Goal: Task Accomplishment & Management: Manage account settings

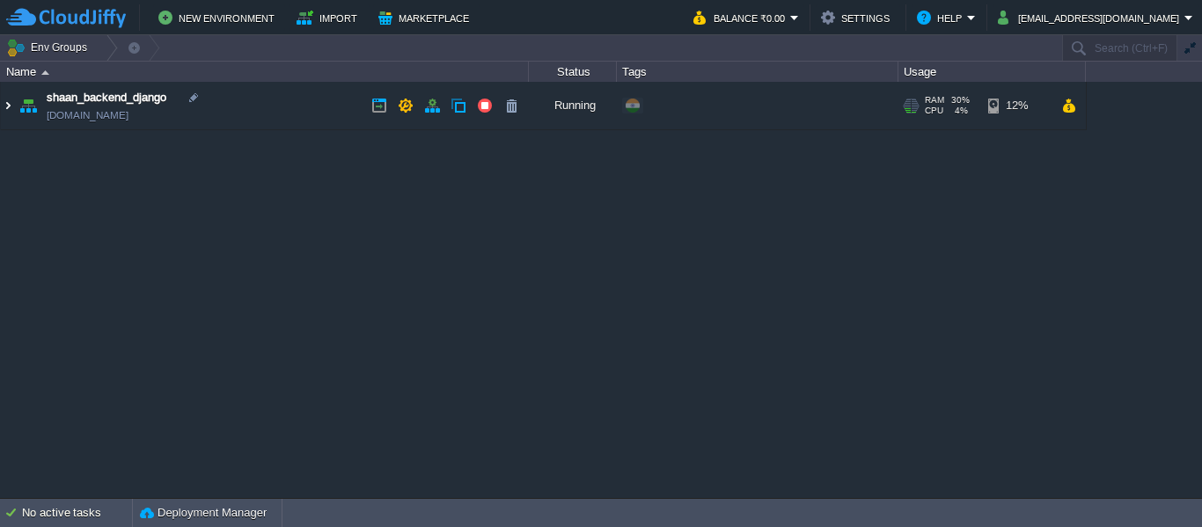
click at [6, 105] on img at bounding box center [8, 106] width 14 height 48
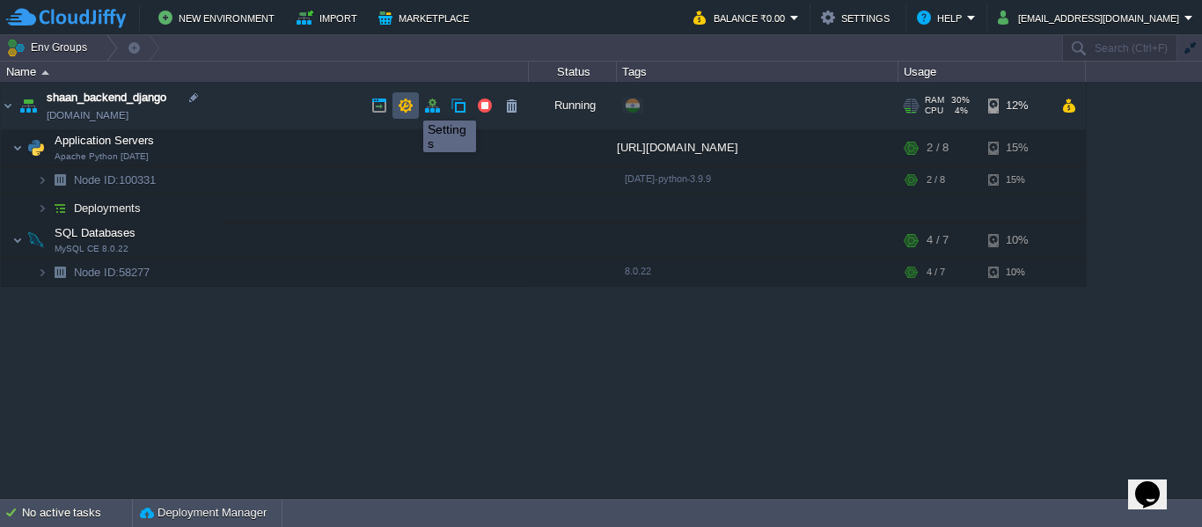
click at [410, 105] on button "button" at bounding box center [406, 106] width 16 height 16
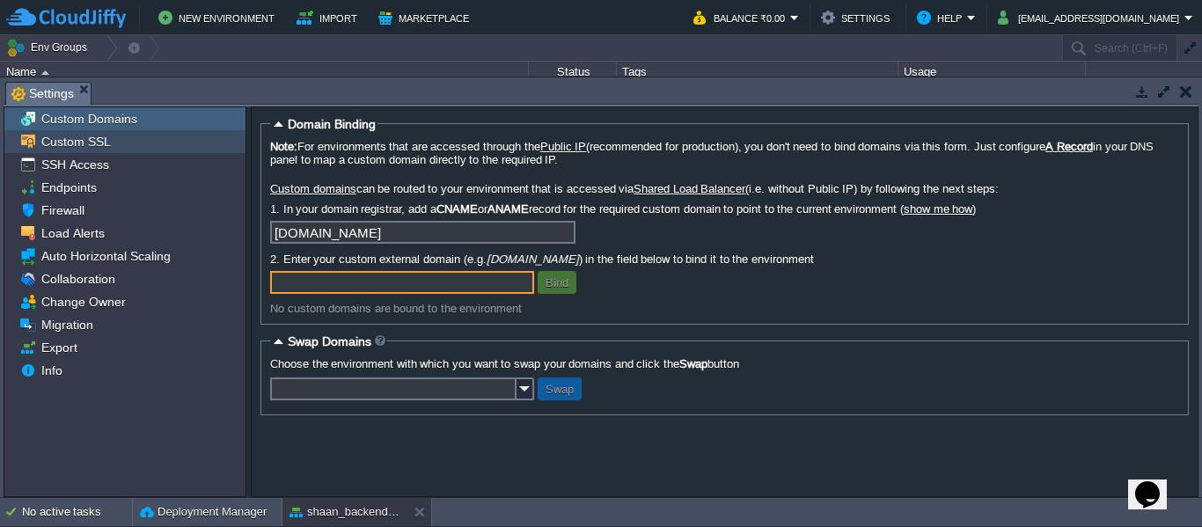
click at [76, 146] on span "Custom SSL" at bounding box center [76, 142] width 76 height 16
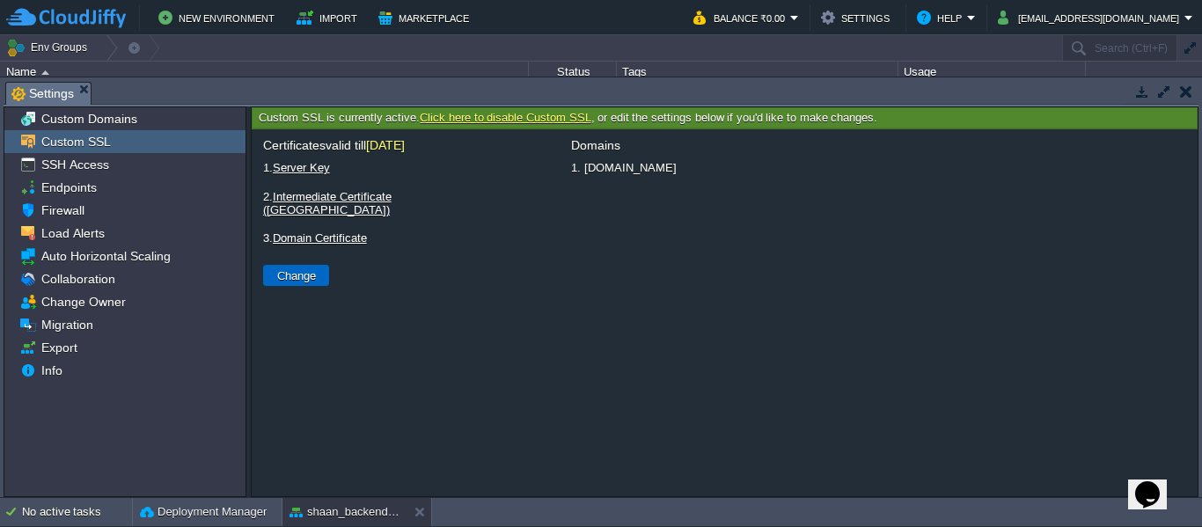
click at [305, 268] on button "Change" at bounding box center [296, 276] width 49 height 16
type input "Select File"
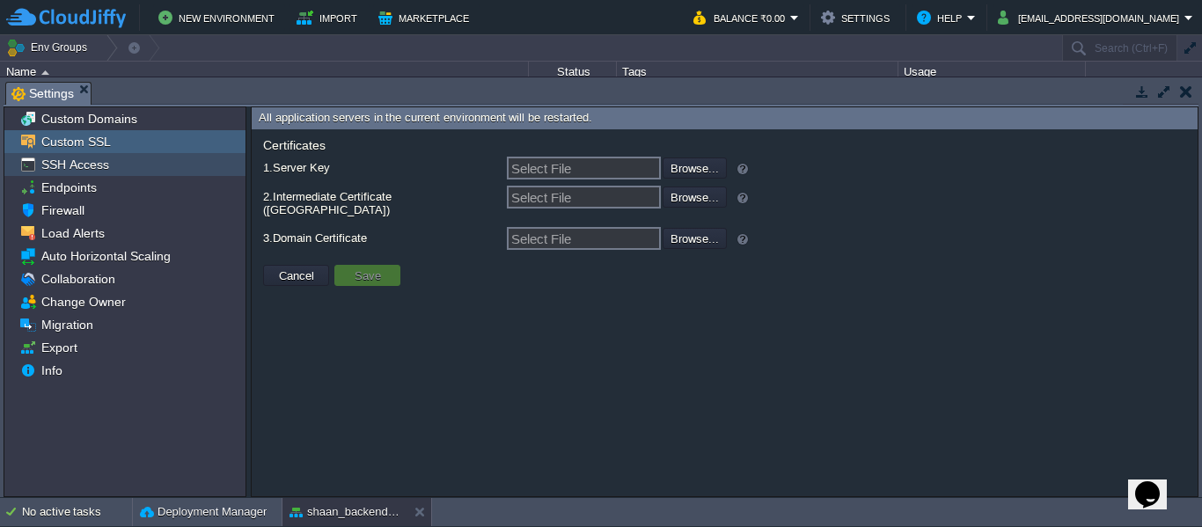
click at [79, 171] on span "SSH Access" at bounding box center [75, 165] width 74 height 16
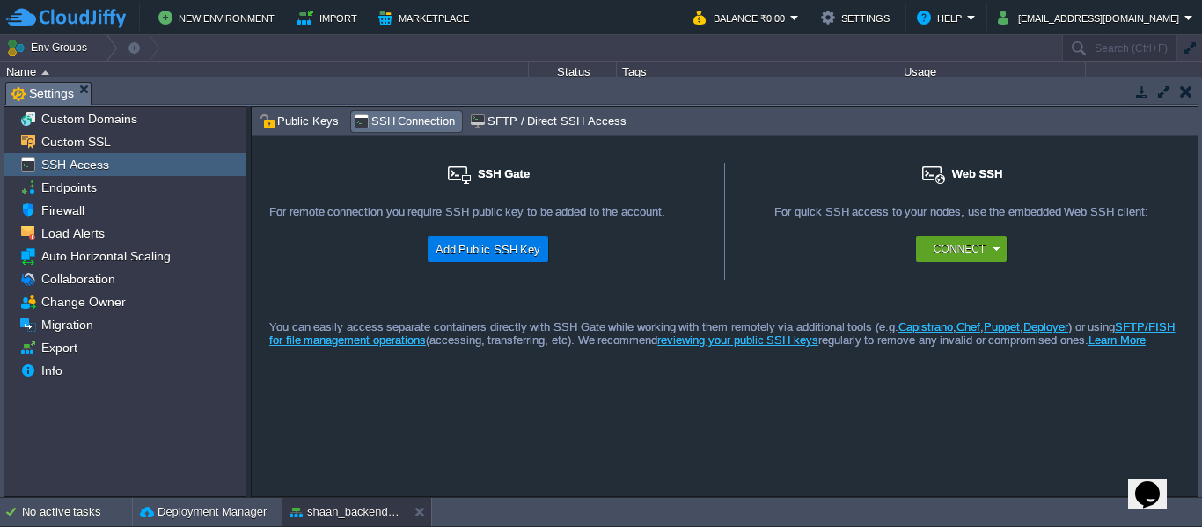
click at [1182, 92] on button "button" at bounding box center [1186, 92] width 12 height 16
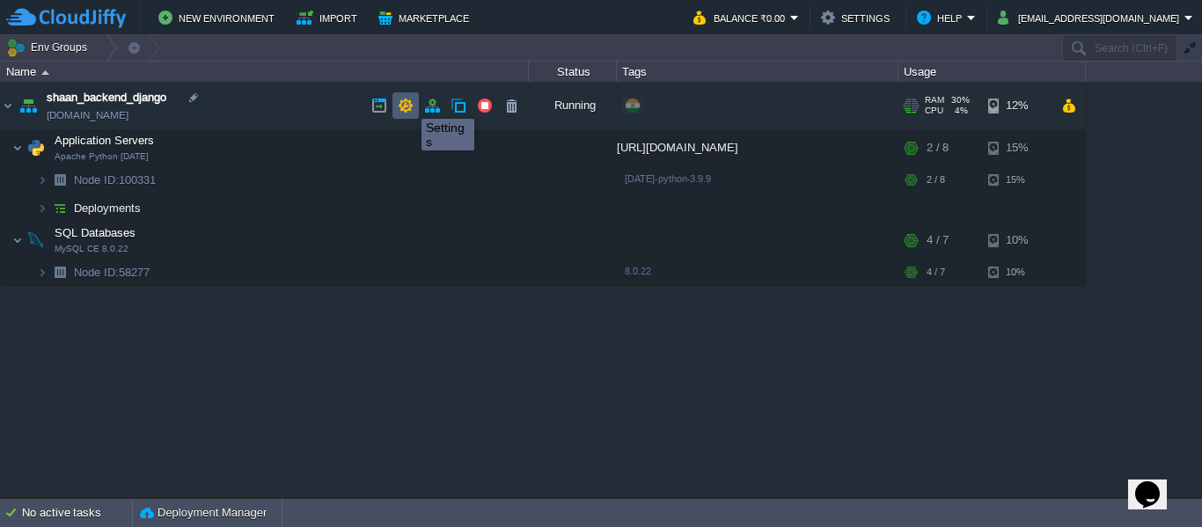
click at [408, 103] on button "button" at bounding box center [406, 106] width 16 height 16
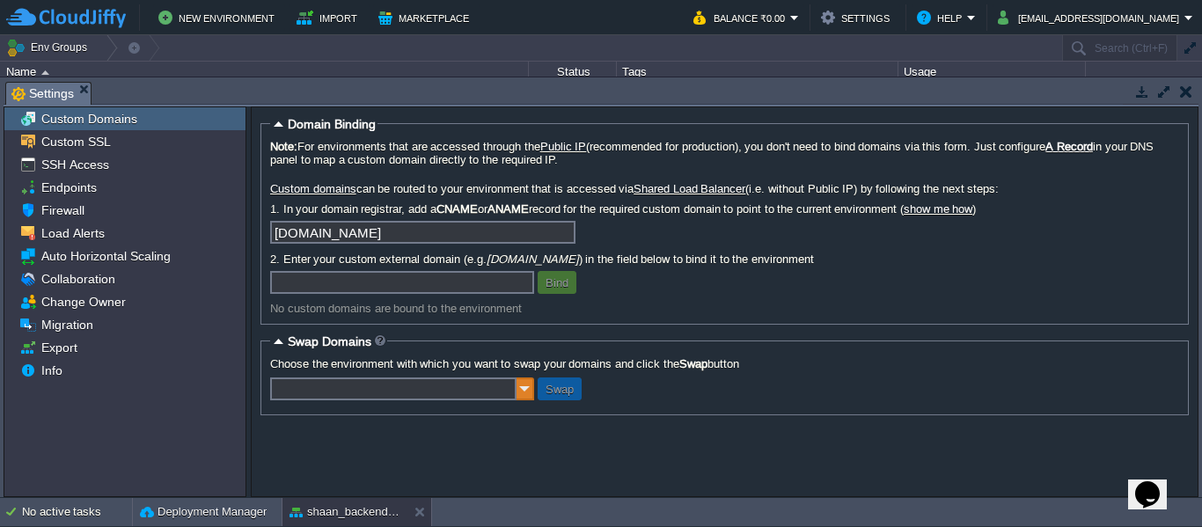
click at [518, 390] on img at bounding box center [526, 389] width 18 height 23
click at [633, 355] on fieldset "Swap Domains Choose the environment with which you want to swap your domains an…" at bounding box center [725, 375] width 929 height 82
click at [84, 145] on span "Custom SSL" at bounding box center [76, 142] width 76 height 16
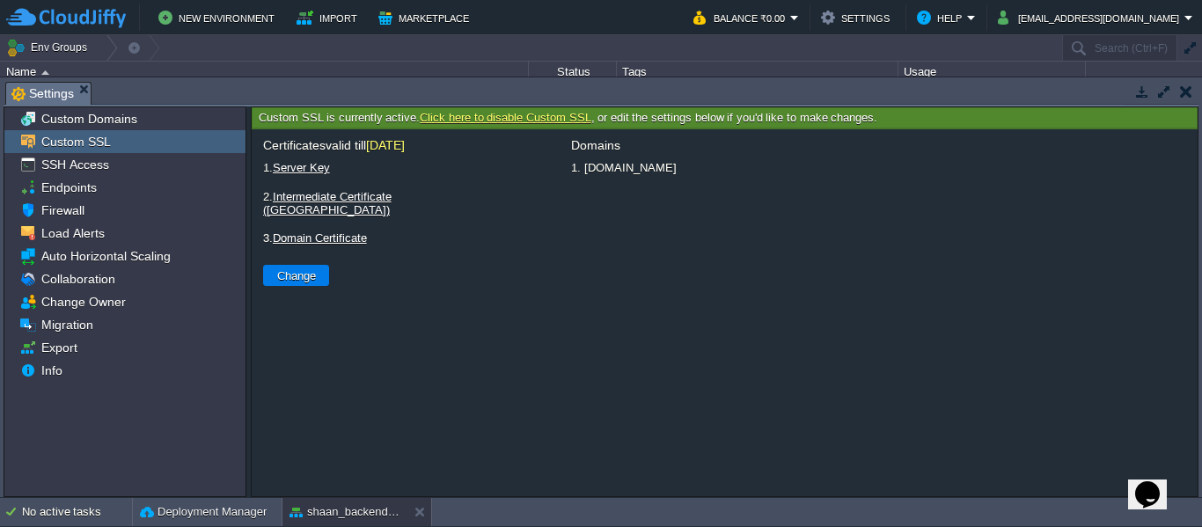
click at [474, 295] on div "Certificates valid till [DATE] 1. Server Key Select File Browse... 2. Intermedi…" at bounding box center [406, 312] width 308 height 367
click at [315, 272] on button "Change" at bounding box center [296, 276] width 49 height 16
type input "Select File"
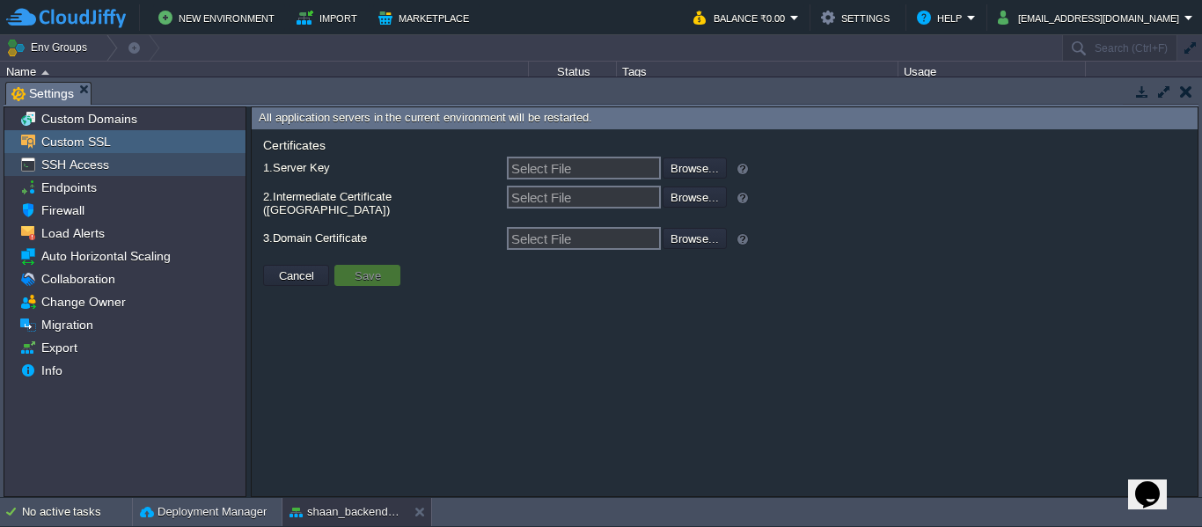
click at [105, 161] on span "SSH Access" at bounding box center [75, 165] width 74 height 16
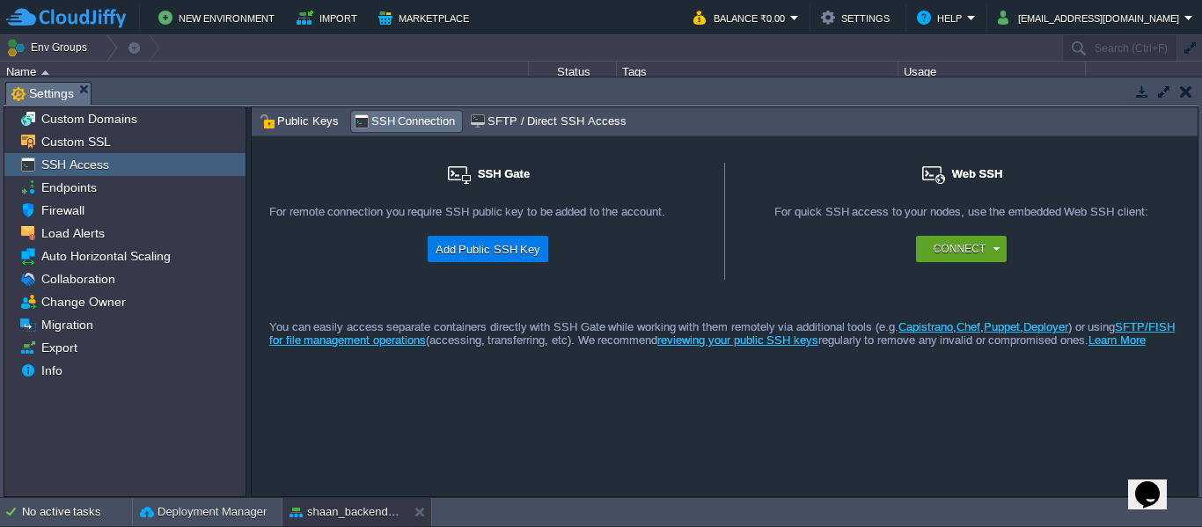
click at [1185, 88] on button "button" at bounding box center [1186, 92] width 12 height 16
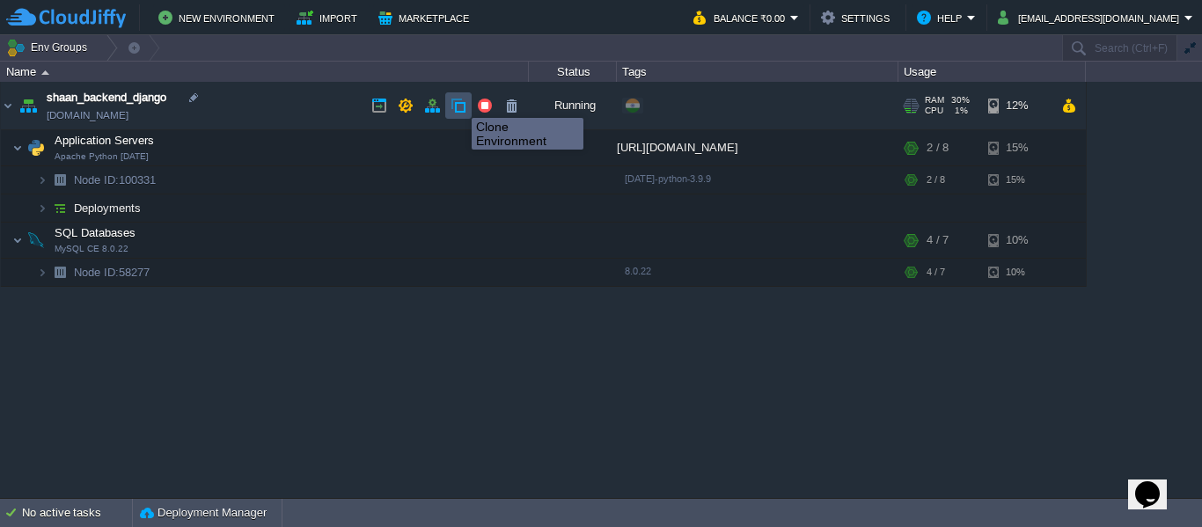
click at [459, 102] on button "button" at bounding box center [459, 106] width 16 height 16
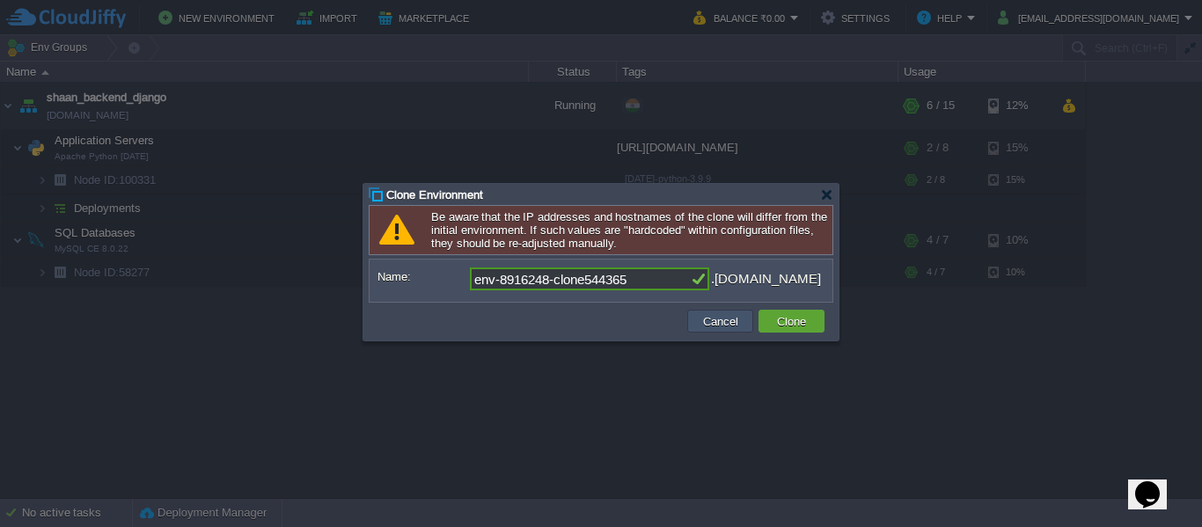
click at [721, 326] on button "Cancel" at bounding box center [721, 321] width 46 height 16
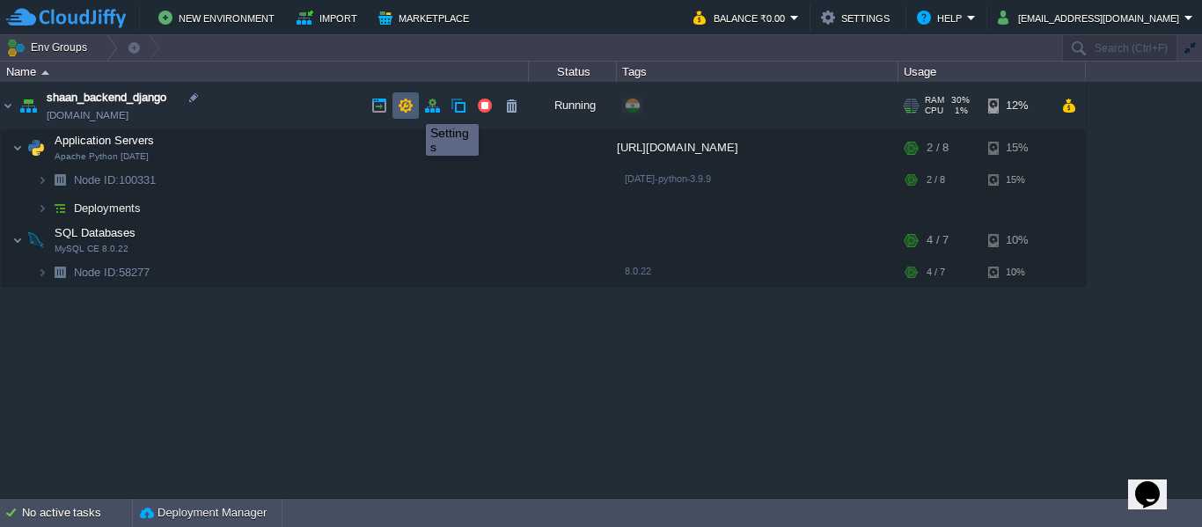
click at [405, 108] on button "button" at bounding box center [406, 106] width 16 height 16
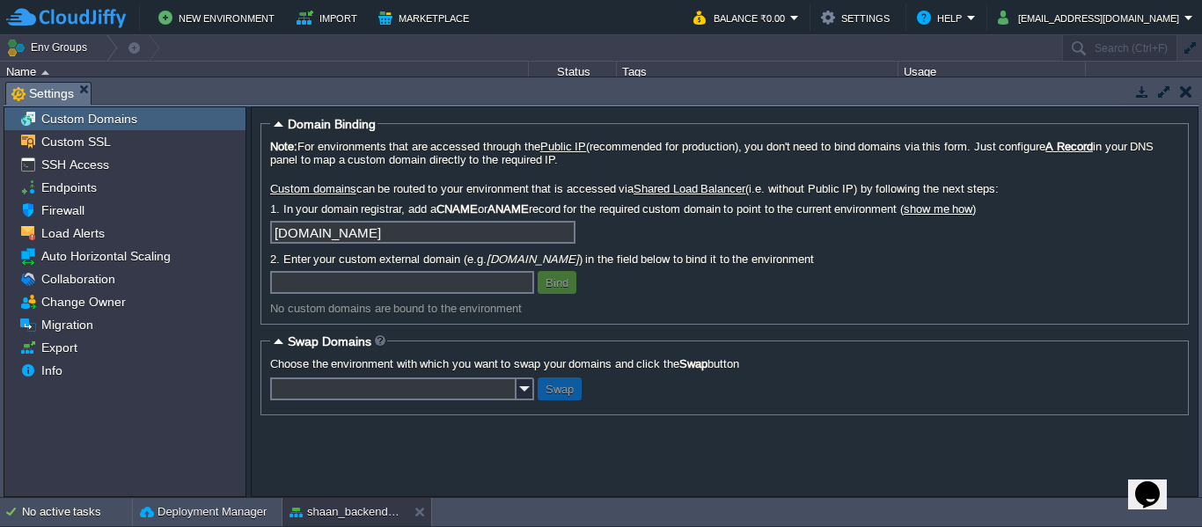
click at [311, 195] on link "Custom domains" at bounding box center [313, 188] width 86 height 13
click at [42, 204] on span "Firewall" at bounding box center [62, 210] width 49 height 16
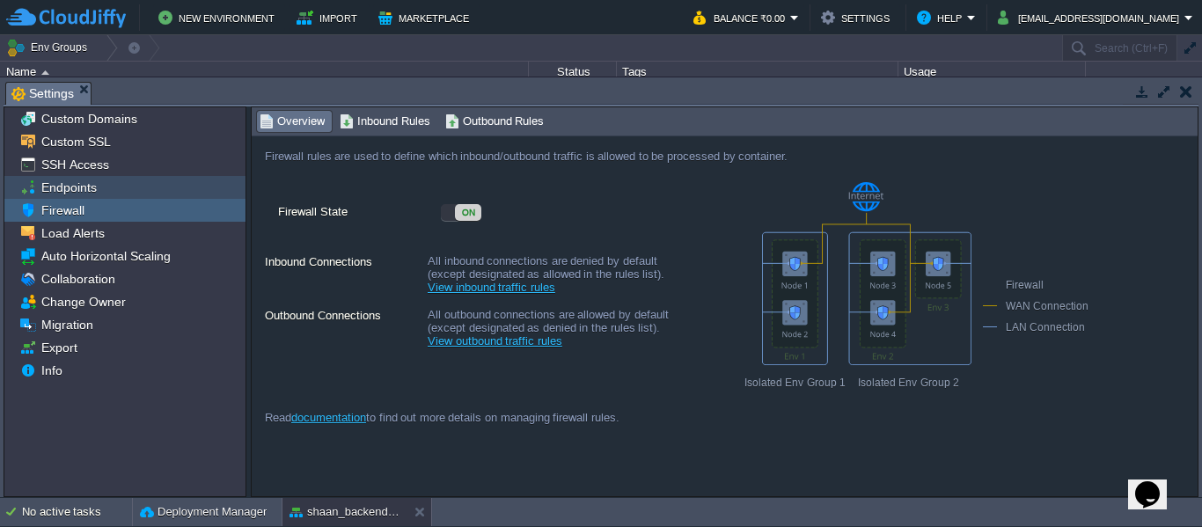
click at [68, 180] on div "Endpoints" at bounding box center [124, 187] width 241 height 23
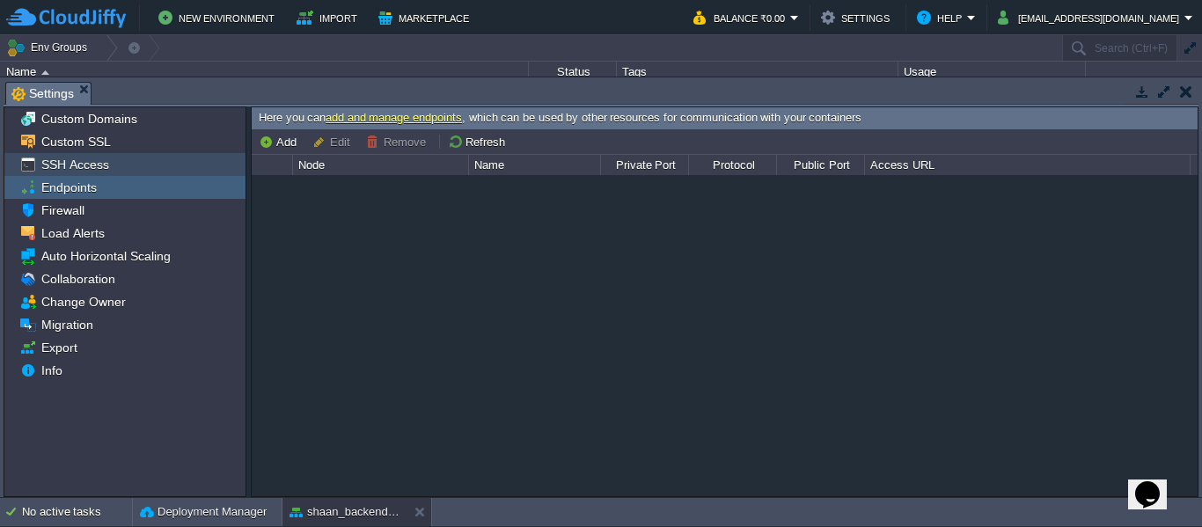
click at [63, 167] on span "SSH Access" at bounding box center [75, 165] width 74 height 16
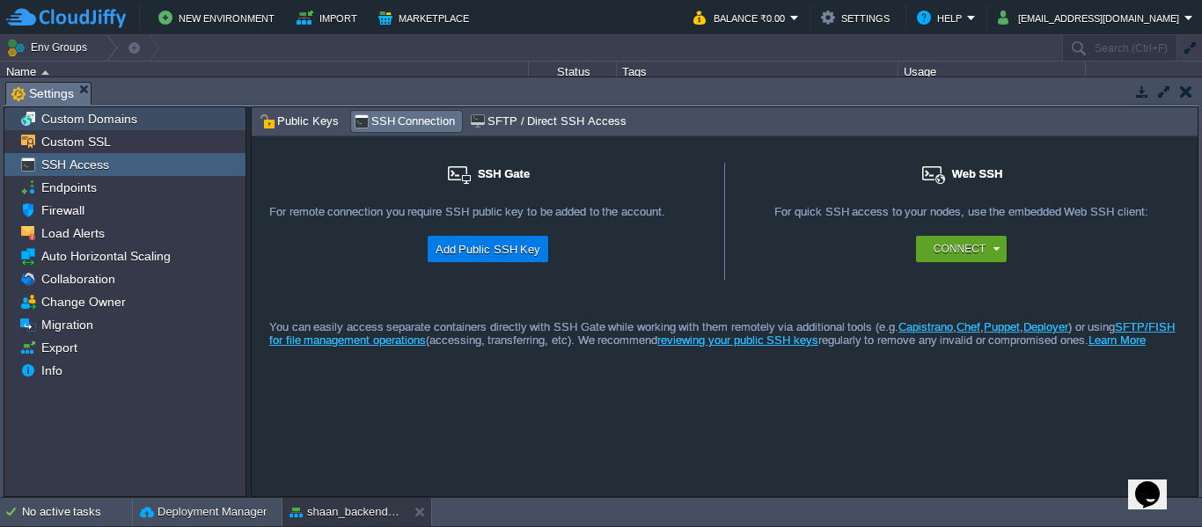
click at [77, 129] on div "Custom Domains" at bounding box center [124, 118] width 241 height 23
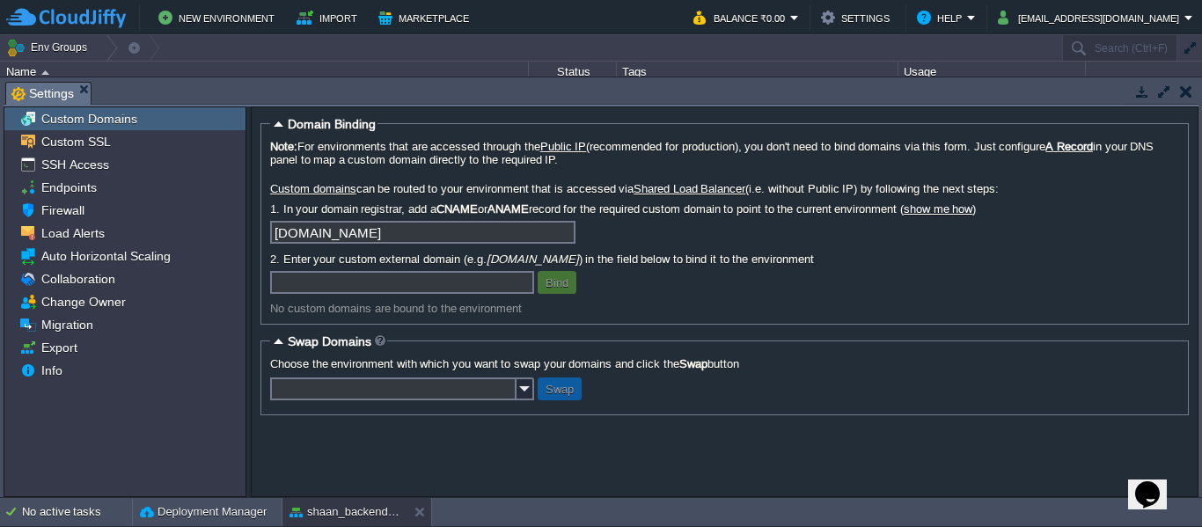
click at [1188, 91] on button "button" at bounding box center [1186, 92] width 12 height 16
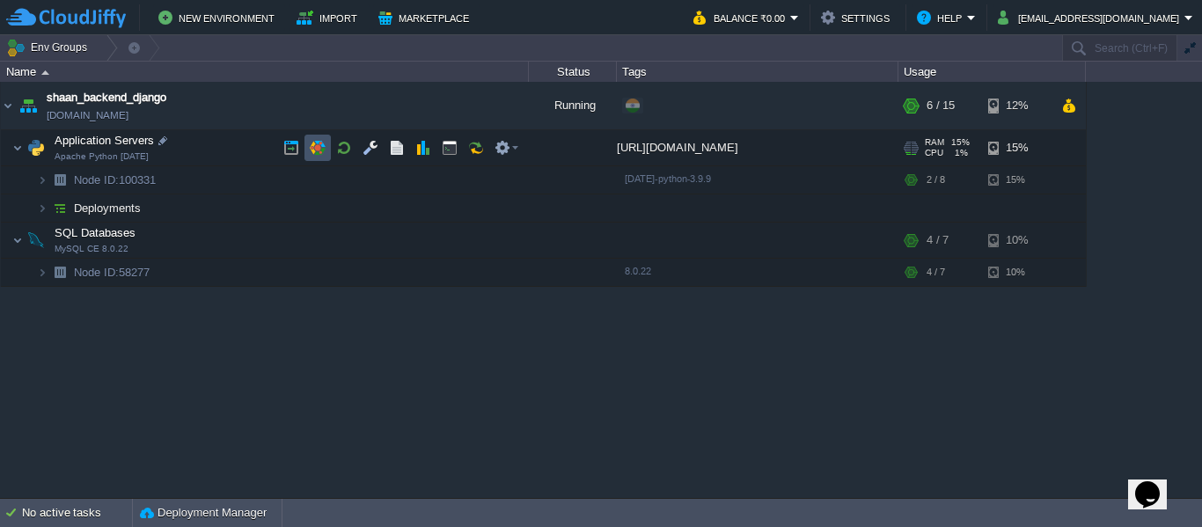
click at [324, 143] on button "button" at bounding box center [318, 148] width 16 height 16
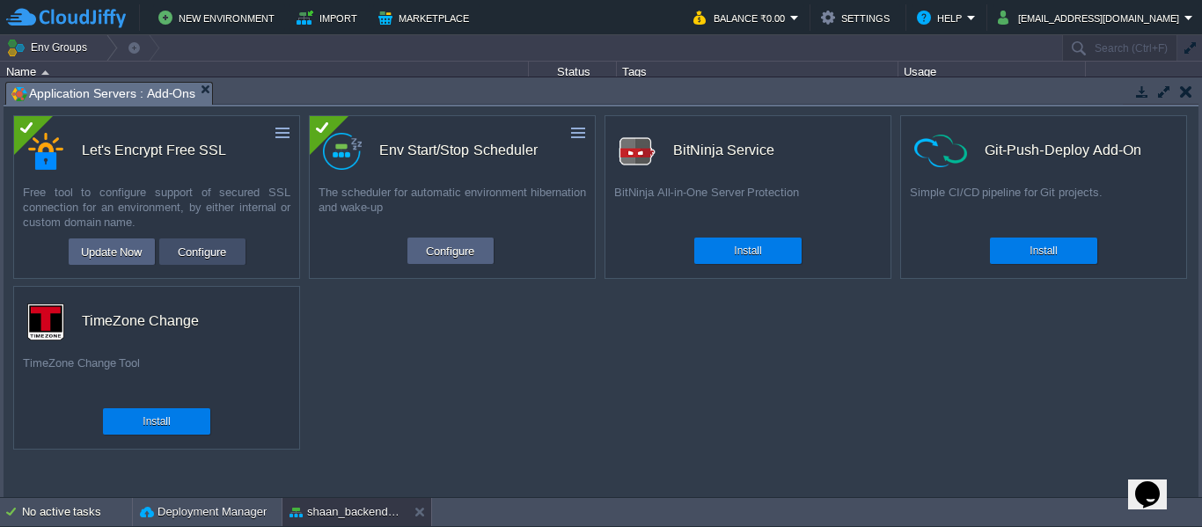
click at [218, 250] on button "Configure" at bounding box center [202, 251] width 59 height 21
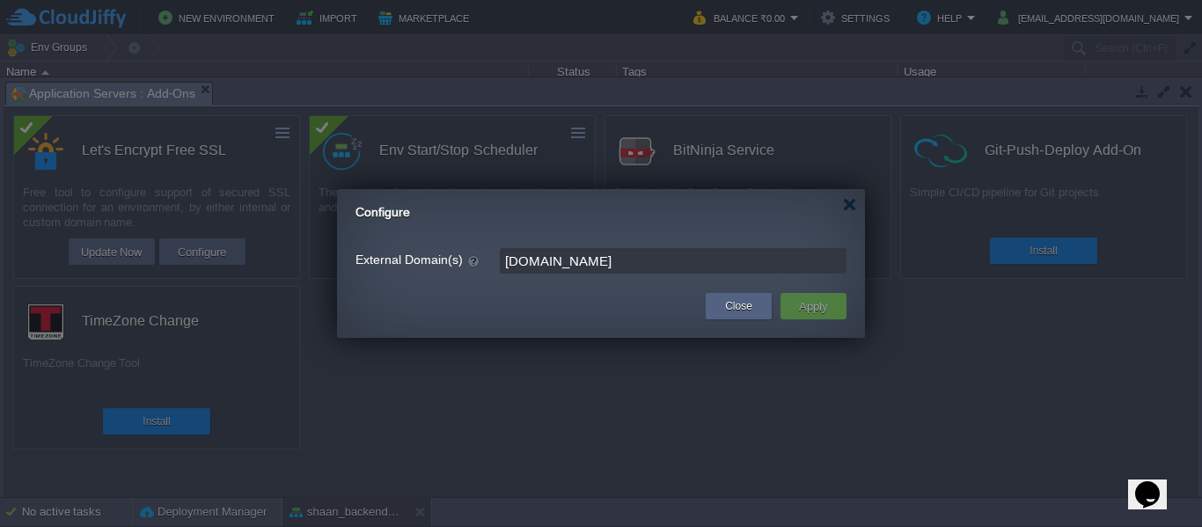
click at [605, 261] on input "[DOMAIN_NAME]" at bounding box center [673, 261] width 347 height 26
click at [847, 208] on div at bounding box center [849, 204] width 13 height 13
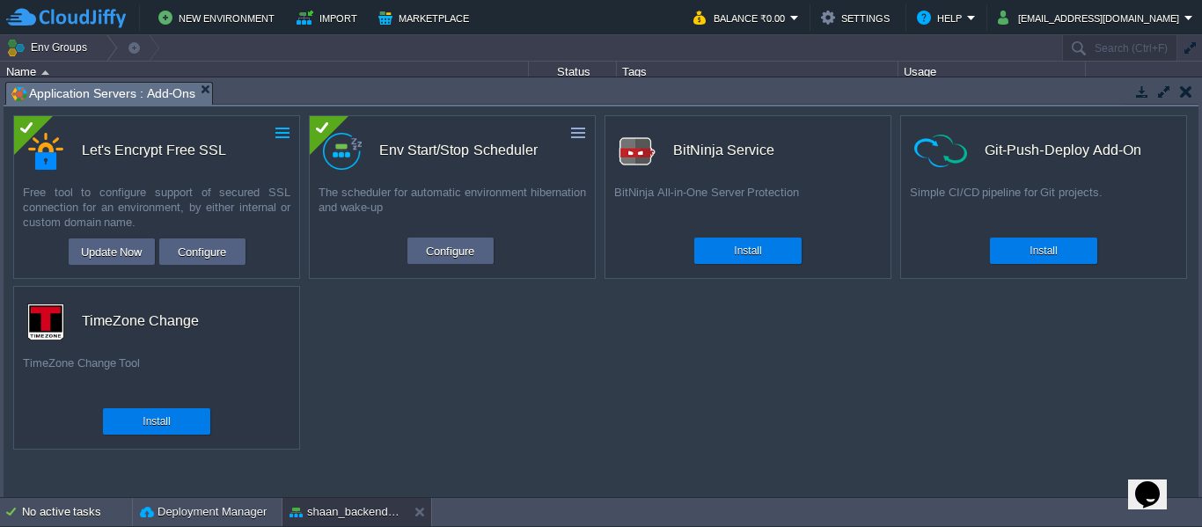
click at [279, 136] on button "button" at bounding box center [283, 133] width 16 height 16
click at [234, 161] on span "Uninstall" at bounding box center [223, 159] width 44 height 13
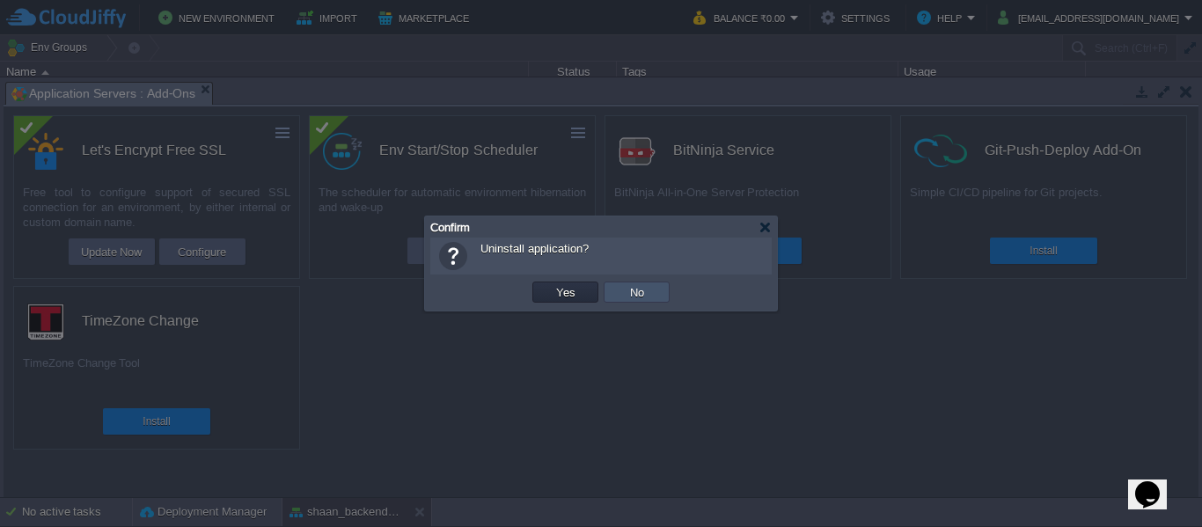
click at [631, 300] on button "No" at bounding box center [637, 292] width 25 height 16
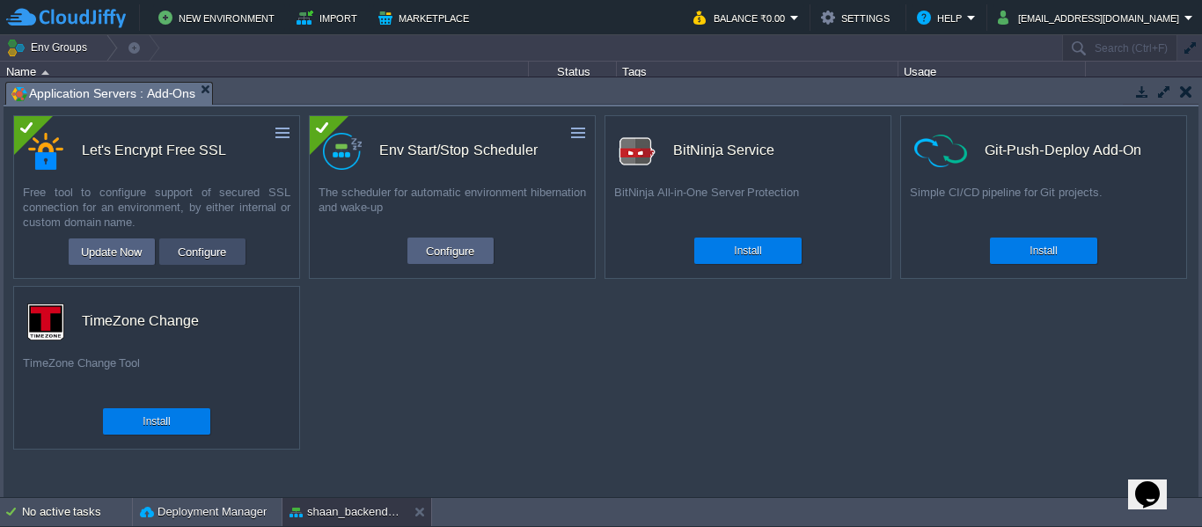
click at [203, 253] on button "Configure" at bounding box center [202, 251] width 59 height 21
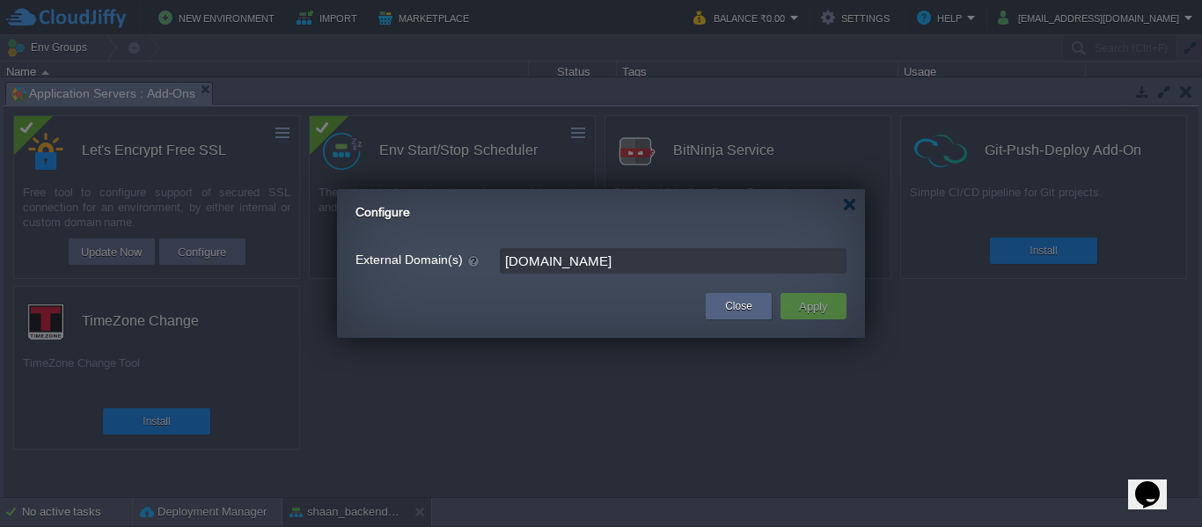
drag, startPoint x: 667, startPoint y: 266, endPoint x: 485, endPoint y: 248, distance: 183.1
click at [485, 248] on div "External Domain(s) [DOMAIN_NAME]" at bounding box center [601, 261] width 491 height 26
click at [851, 199] on div at bounding box center [849, 204] width 13 height 13
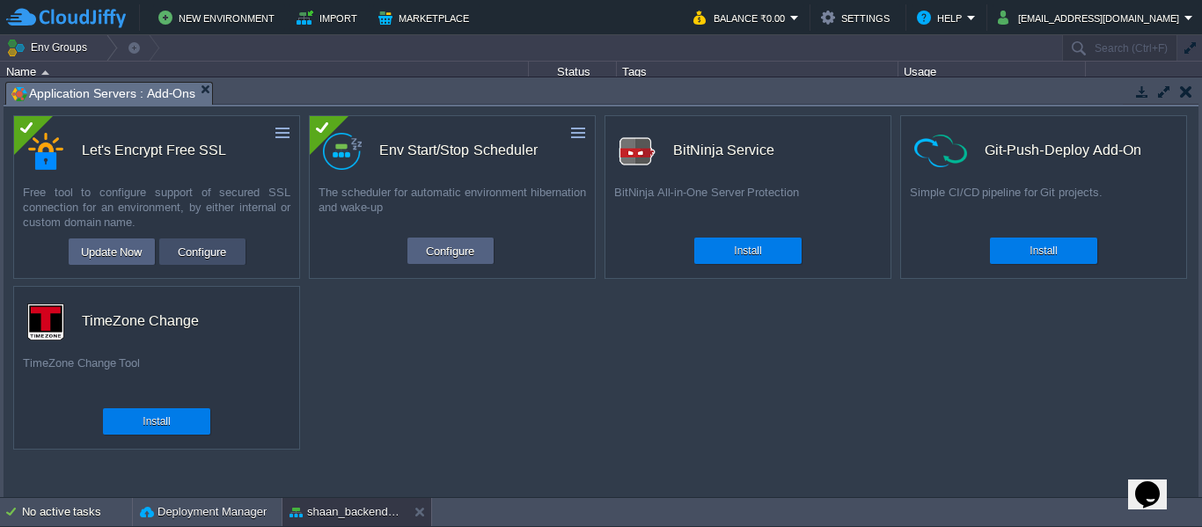
click at [185, 260] on button "Configure" at bounding box center [202, 251] width 59 height 21
